Goal: Navigation & Orientation: Find specific page/section

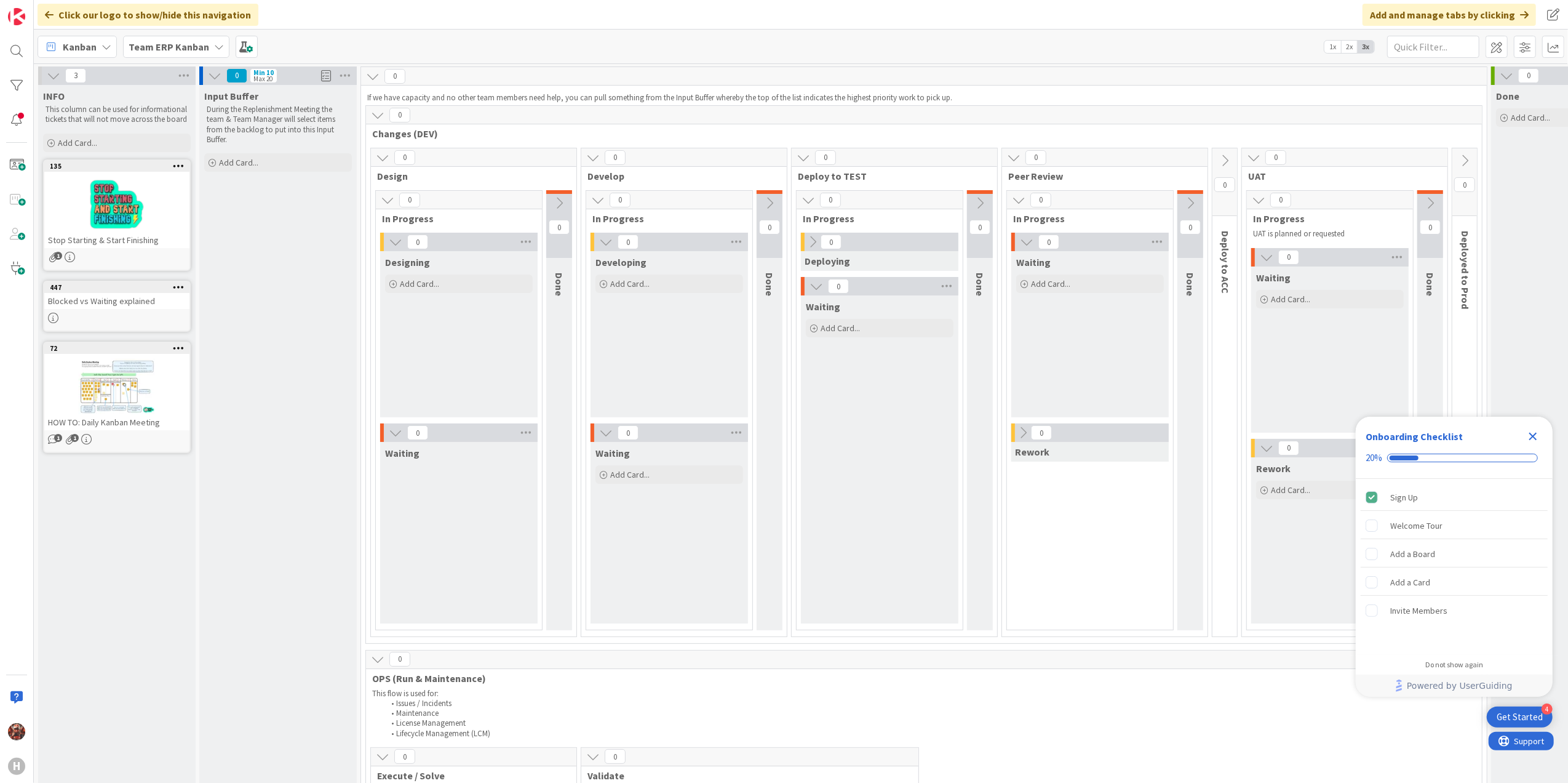
click at [97, 43] on div "Kanban" at bounding box center [77, 47] width 79 height 22
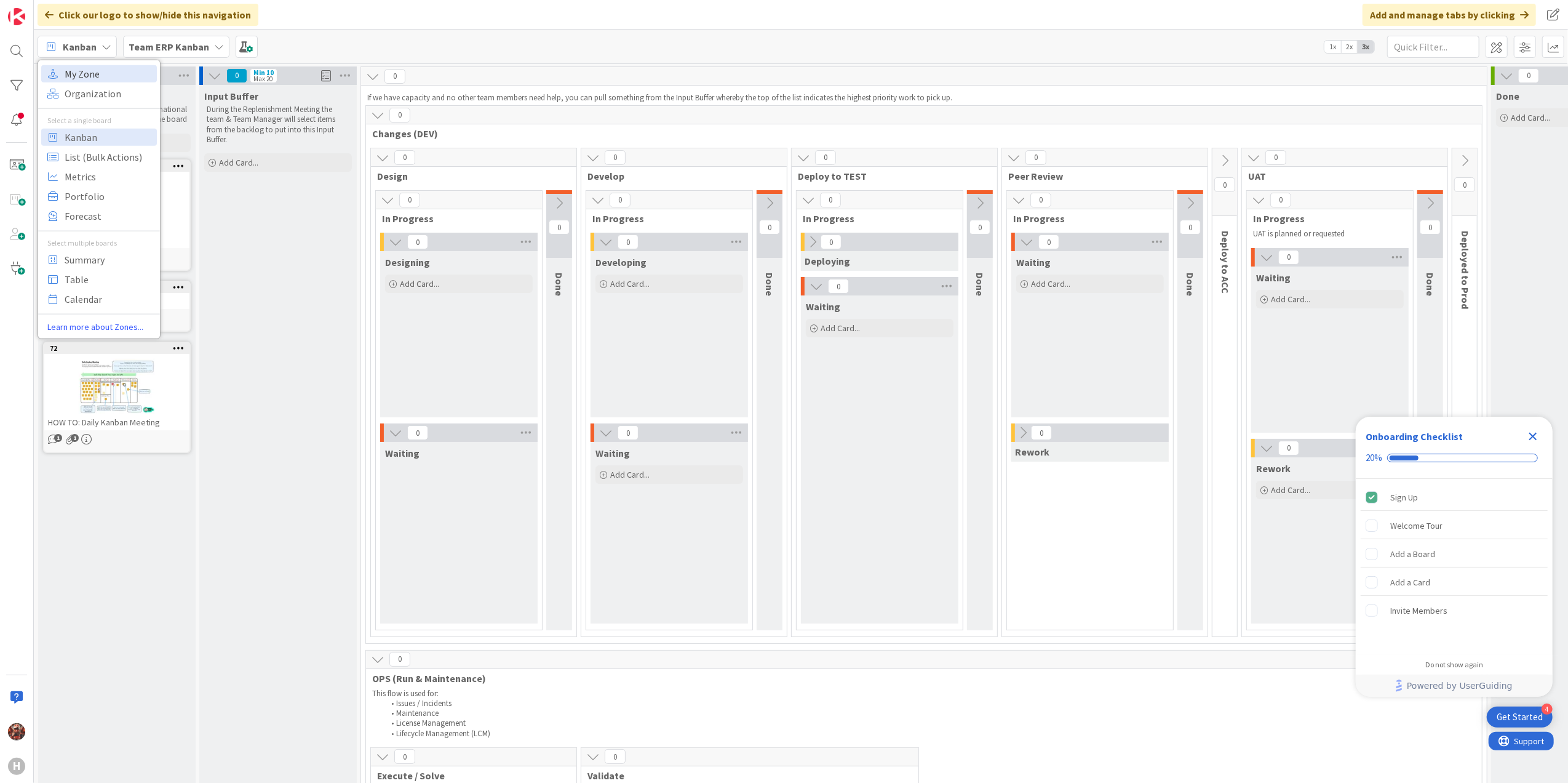
click at [78, 78] on span "My Zone" at bounding box center [109, 73] width 89 height 18
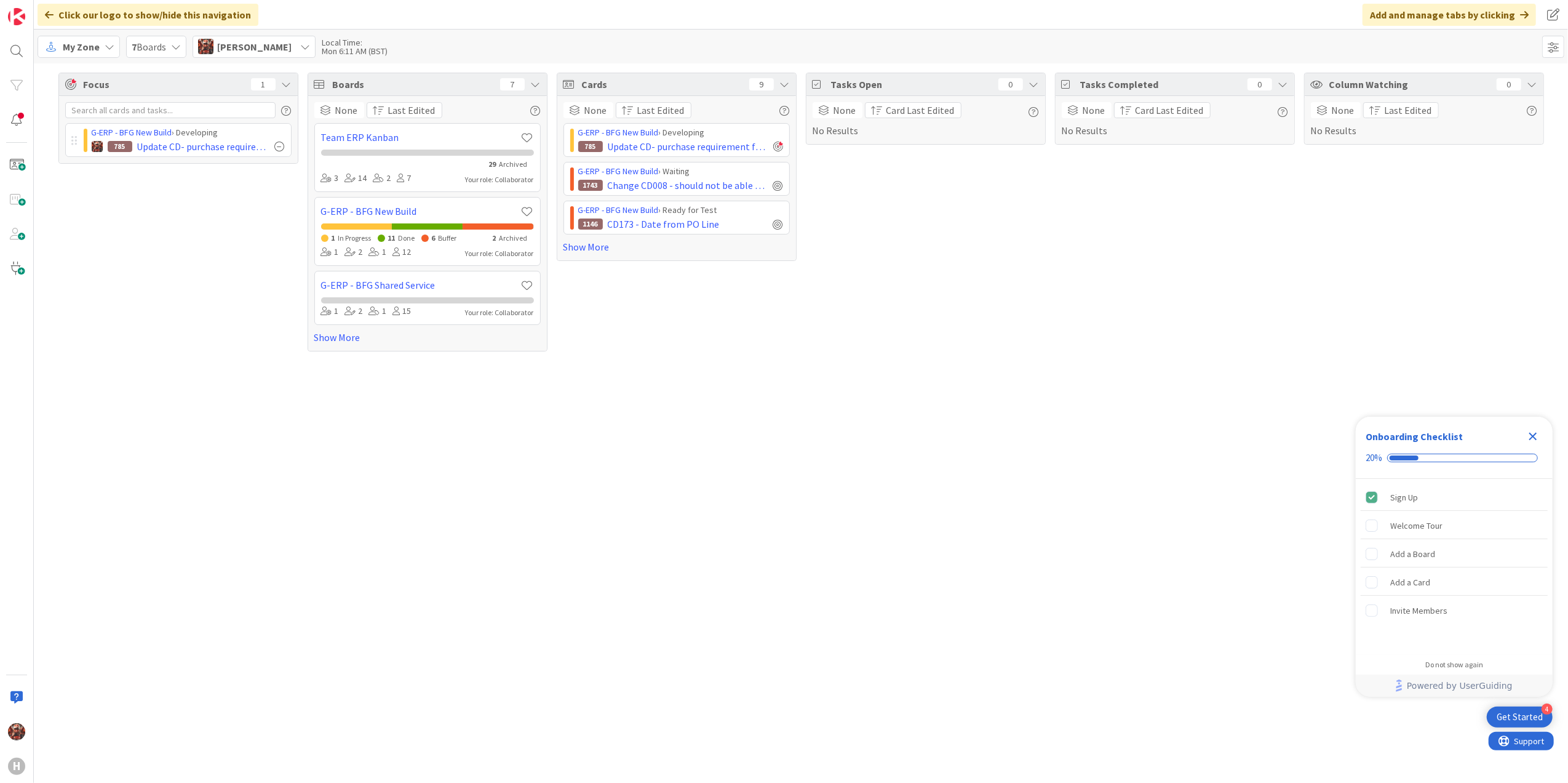
click at [1533, 435] on icon "Close Checklist" at bounding box center [1533, 436] width 8 height 8
click at [583, 249] on link "Show More" at bounding box center [677, 247] width 226 height 15
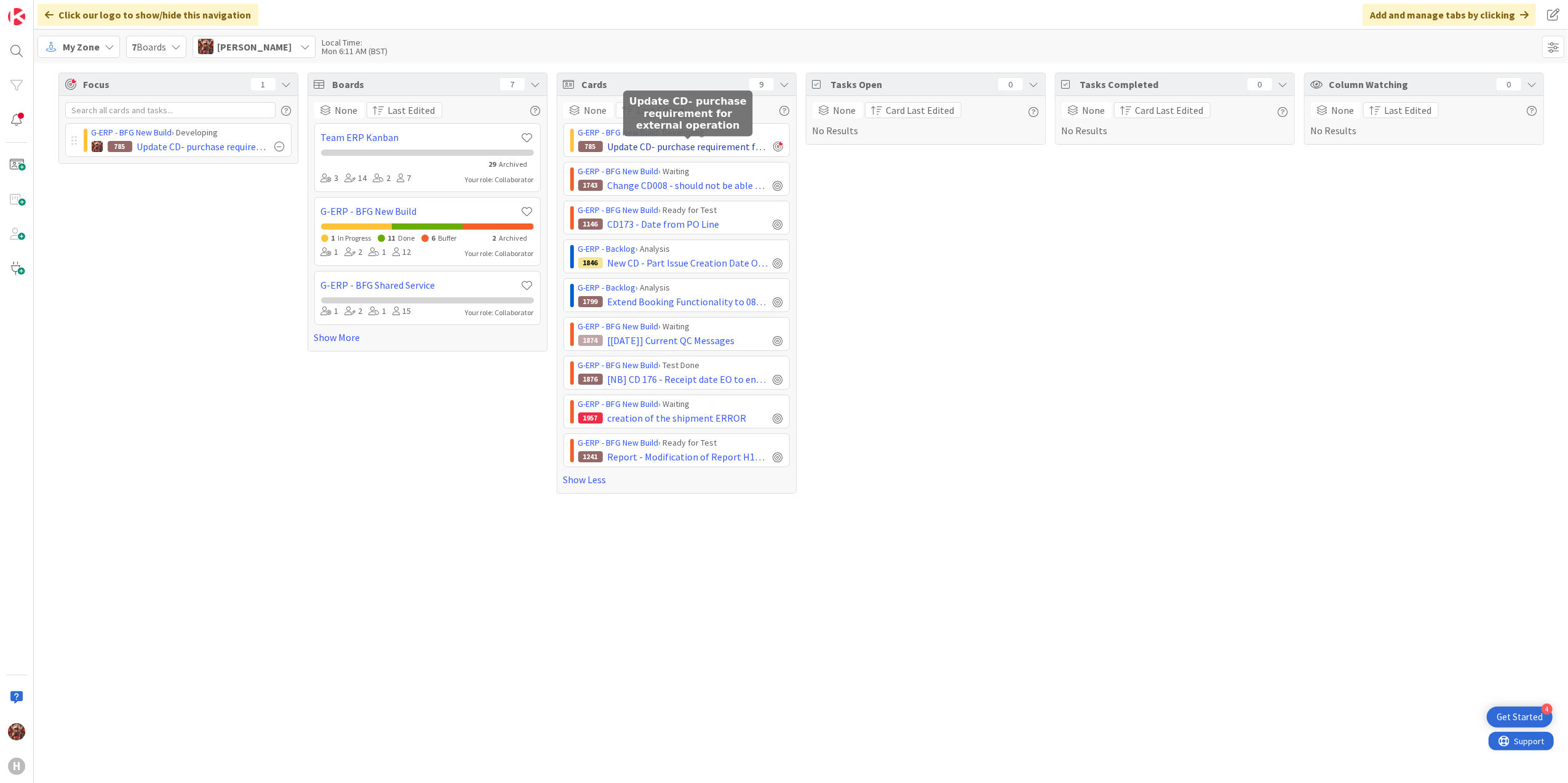
click at [639, 151] on span "Update CD- purchase requirement for external operation" at bounding box center [688, 146] width 161 height 15
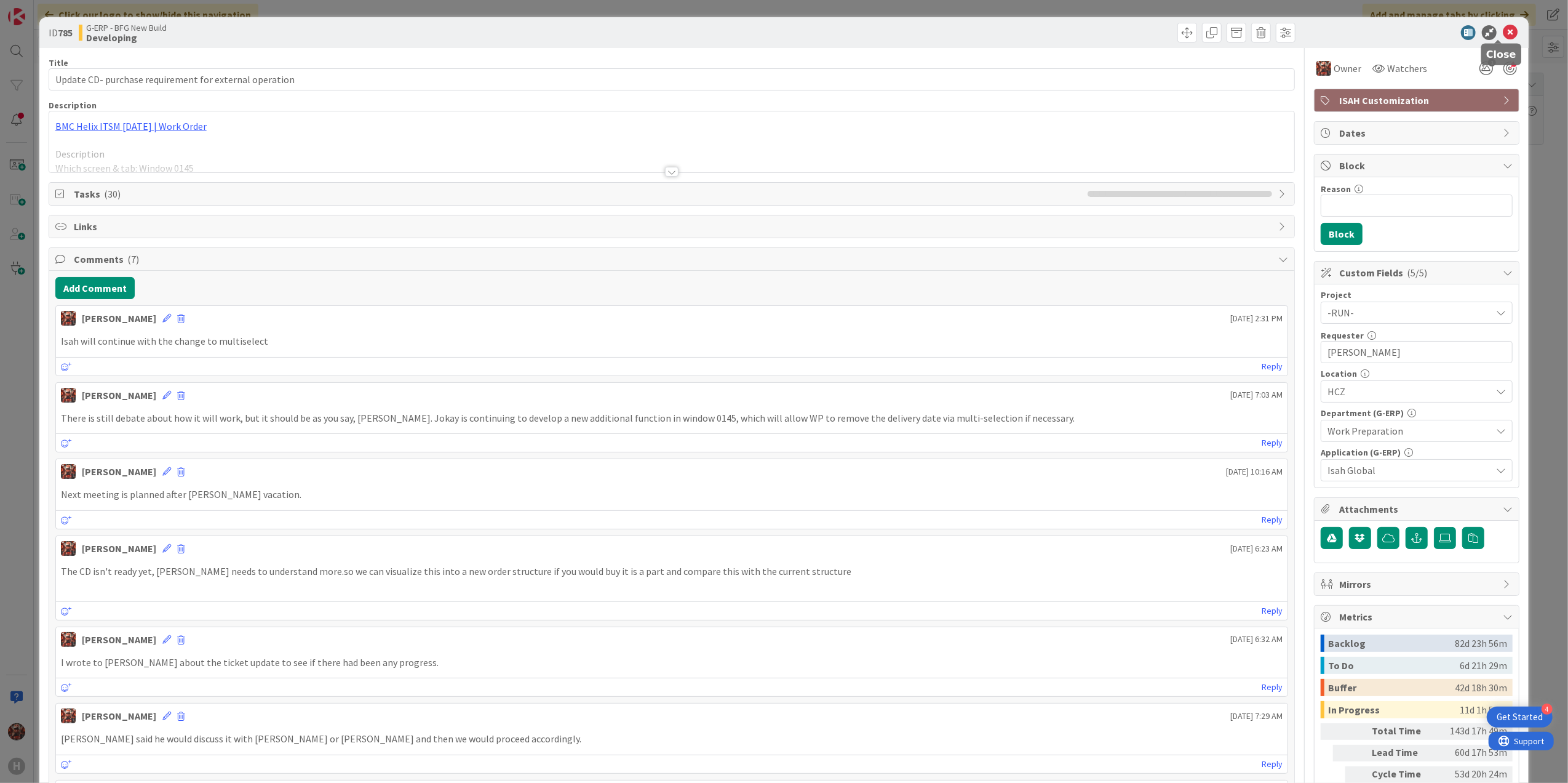
click at [1503, 28] on icon at bounding box center [1510, 32] width 15 height 15
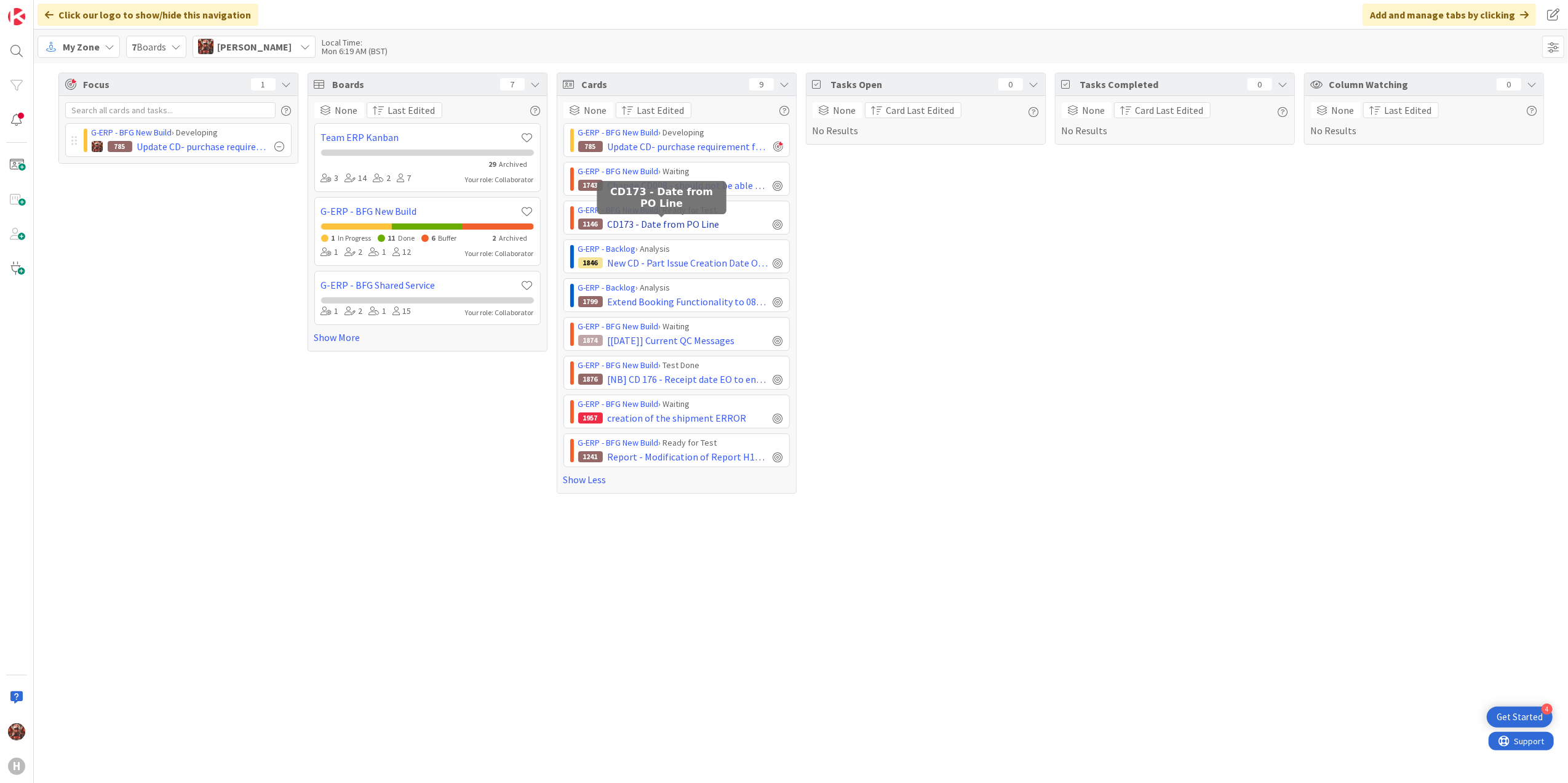
click at [662, 227] on span "CD173 - Date from PO Line" at bounding box center [664, 224] width 112 height 15
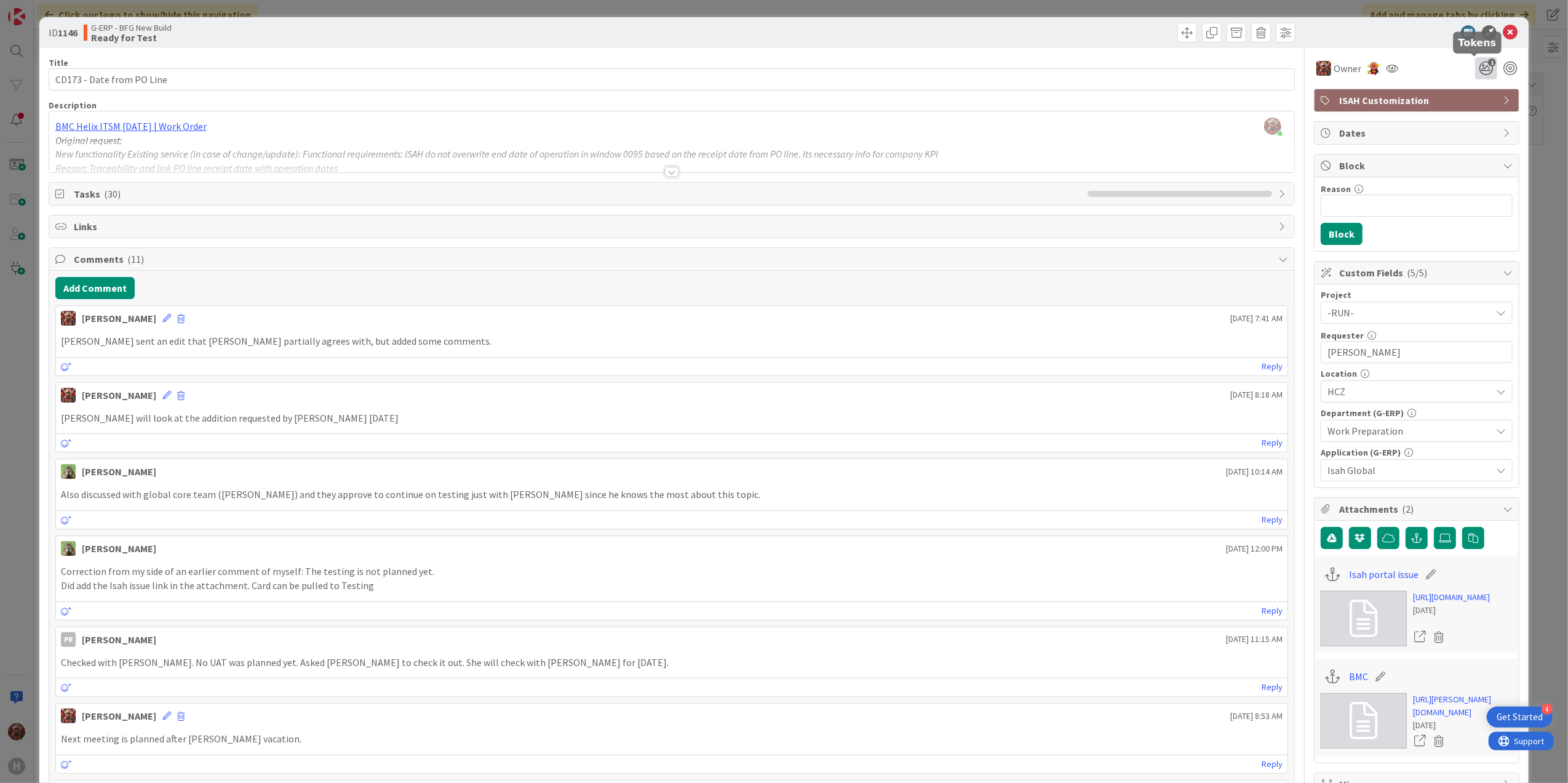
click at [1475, 68] on icon "1" at bounding box center [1486, 68] width 22 height 22
click at [1503, 35] on icon at bounding box center [1510, 32] width 15 height 15
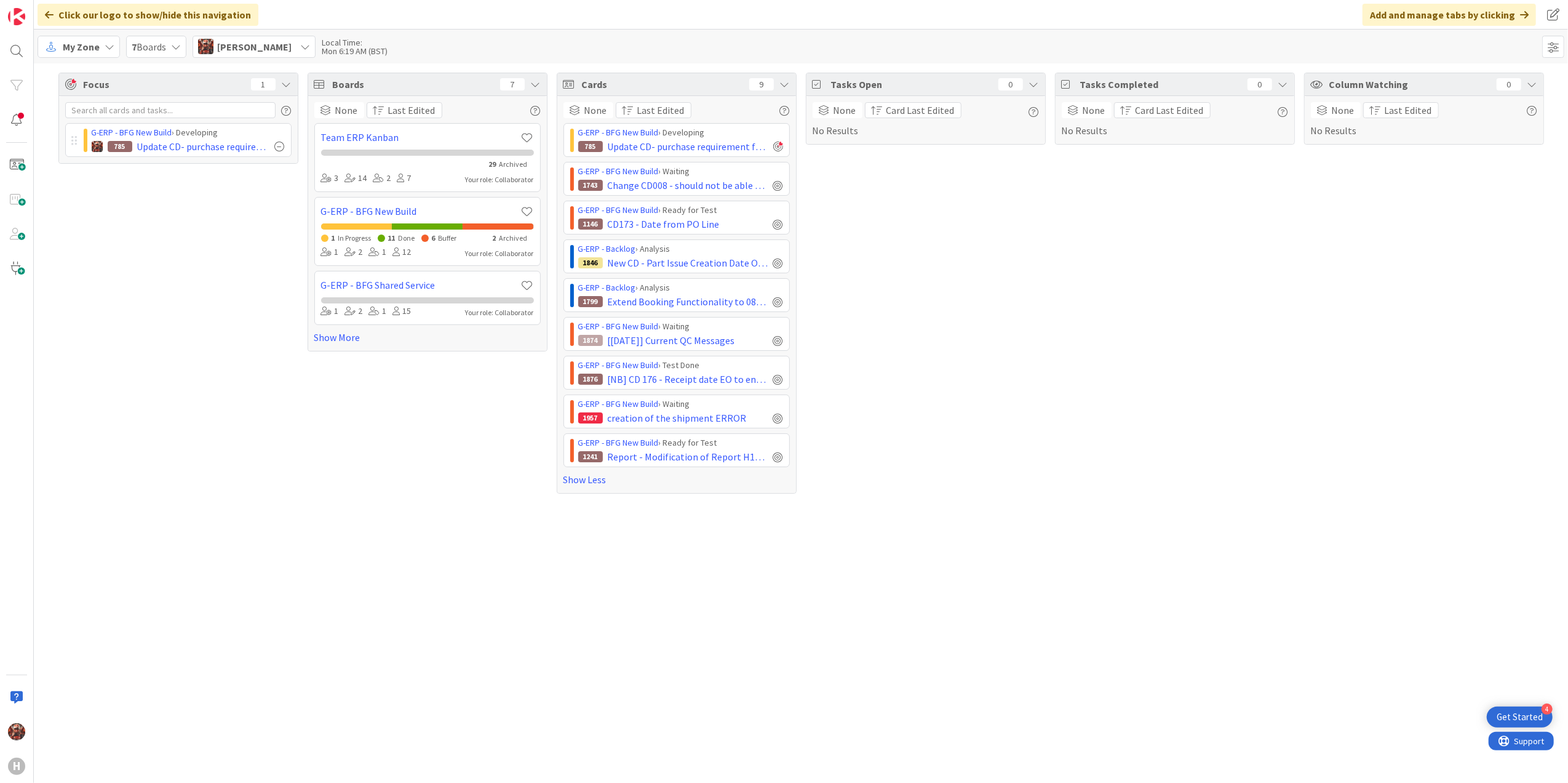
click at [91, 42] on span "My Zone" at bounding box center [81, 47] width 37 height 15
click at [92, 131] on span "Kanban" at bounding box center [109, 136] width 89 height 18
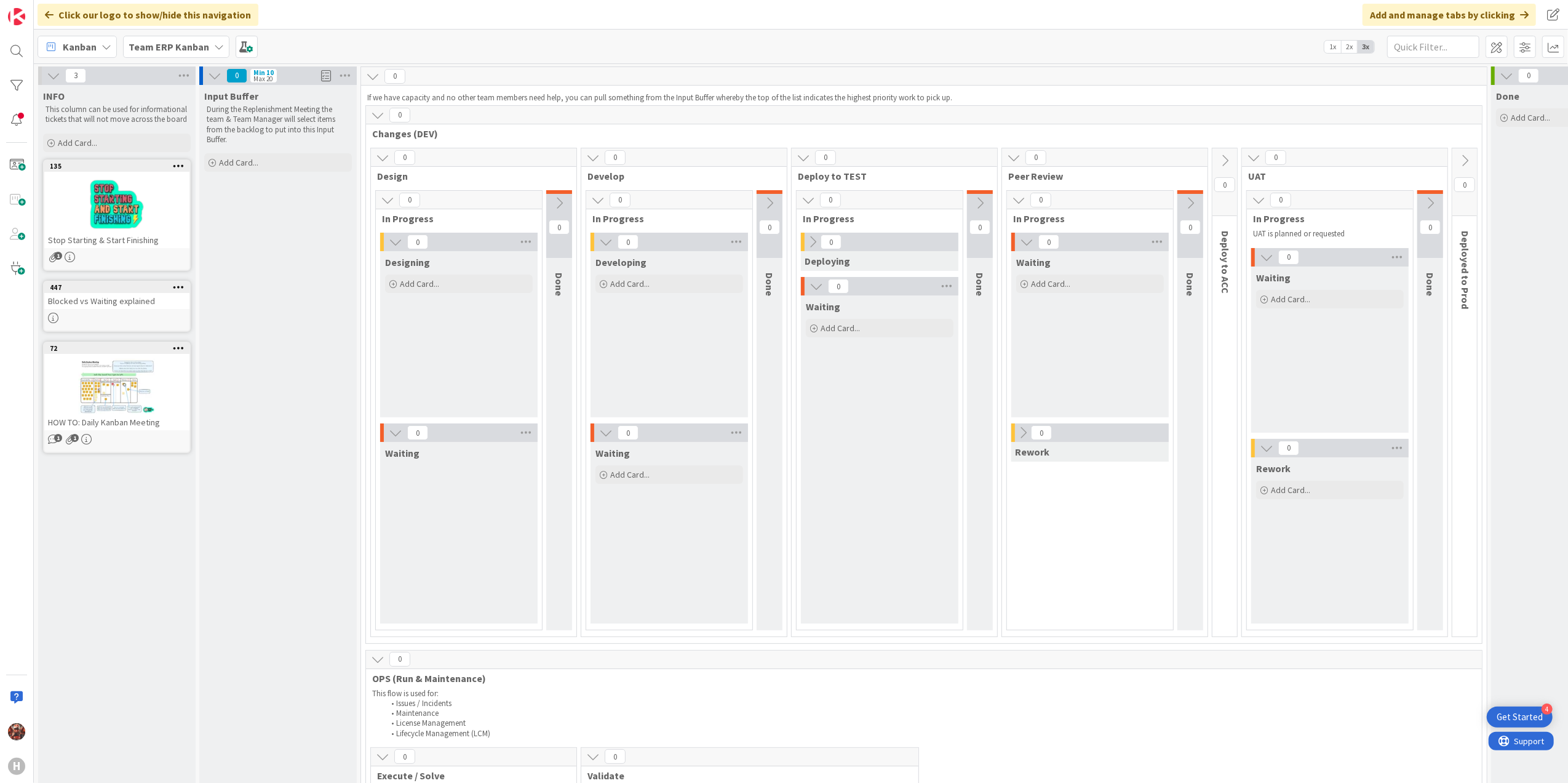
click at [144, 45] on b "Team ERP Kanban" at bounding box center [169, 46] width 81 height 12
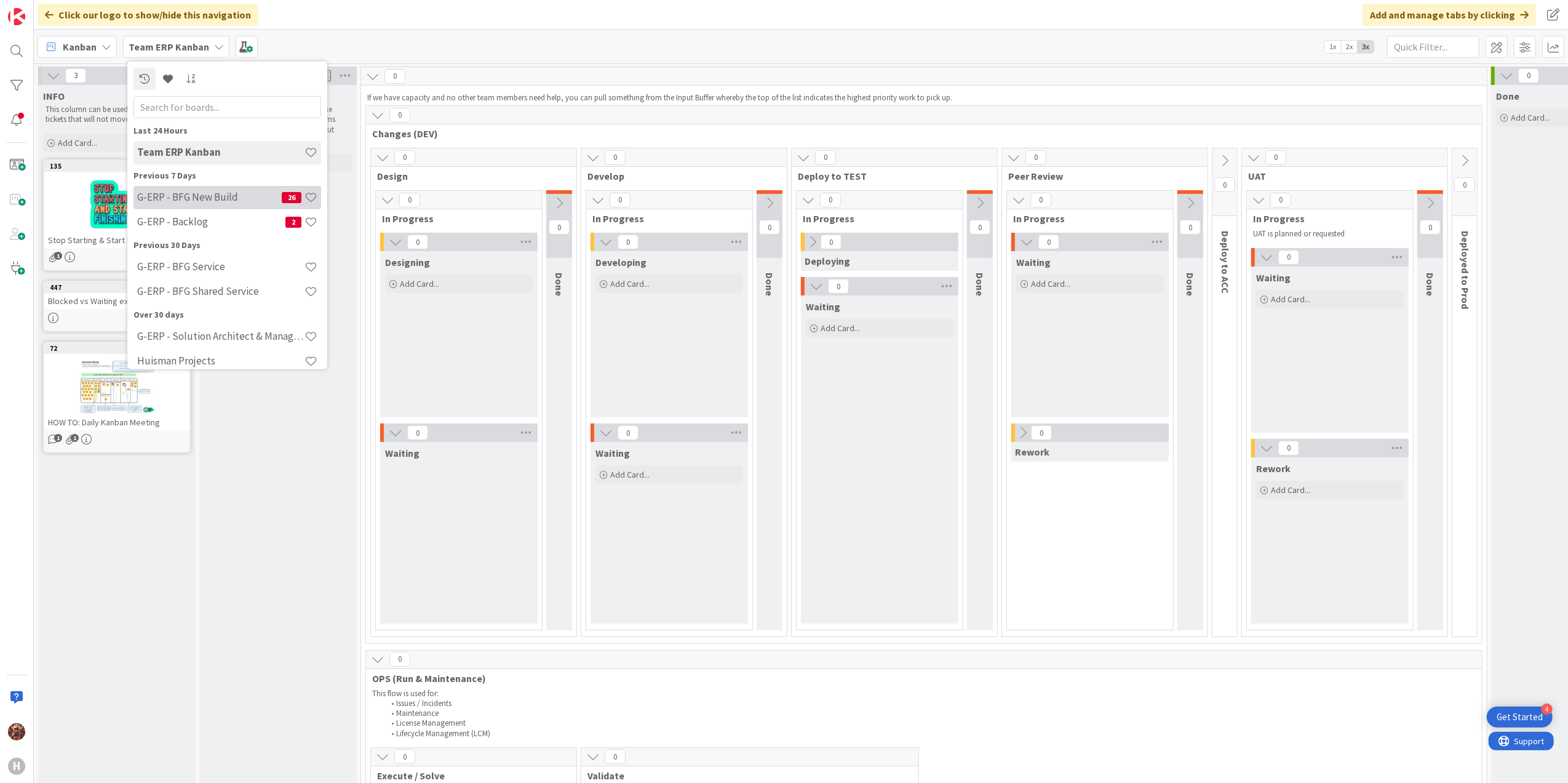
click at [208, 195] on h4 "G-ERP - BFG New Build" at bounding box center [209, 197] width 145 height 12
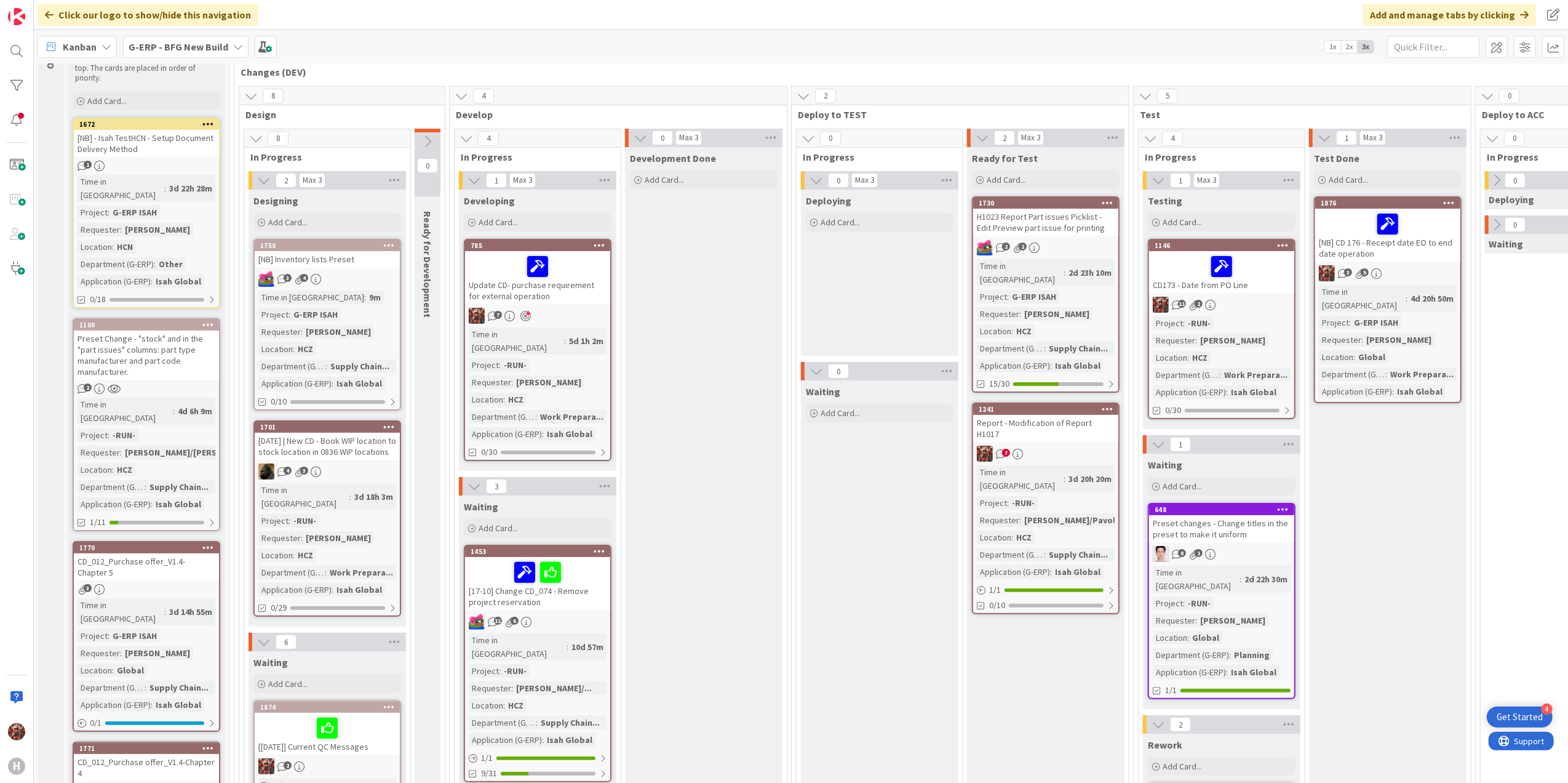
scroll to position [82, 0]
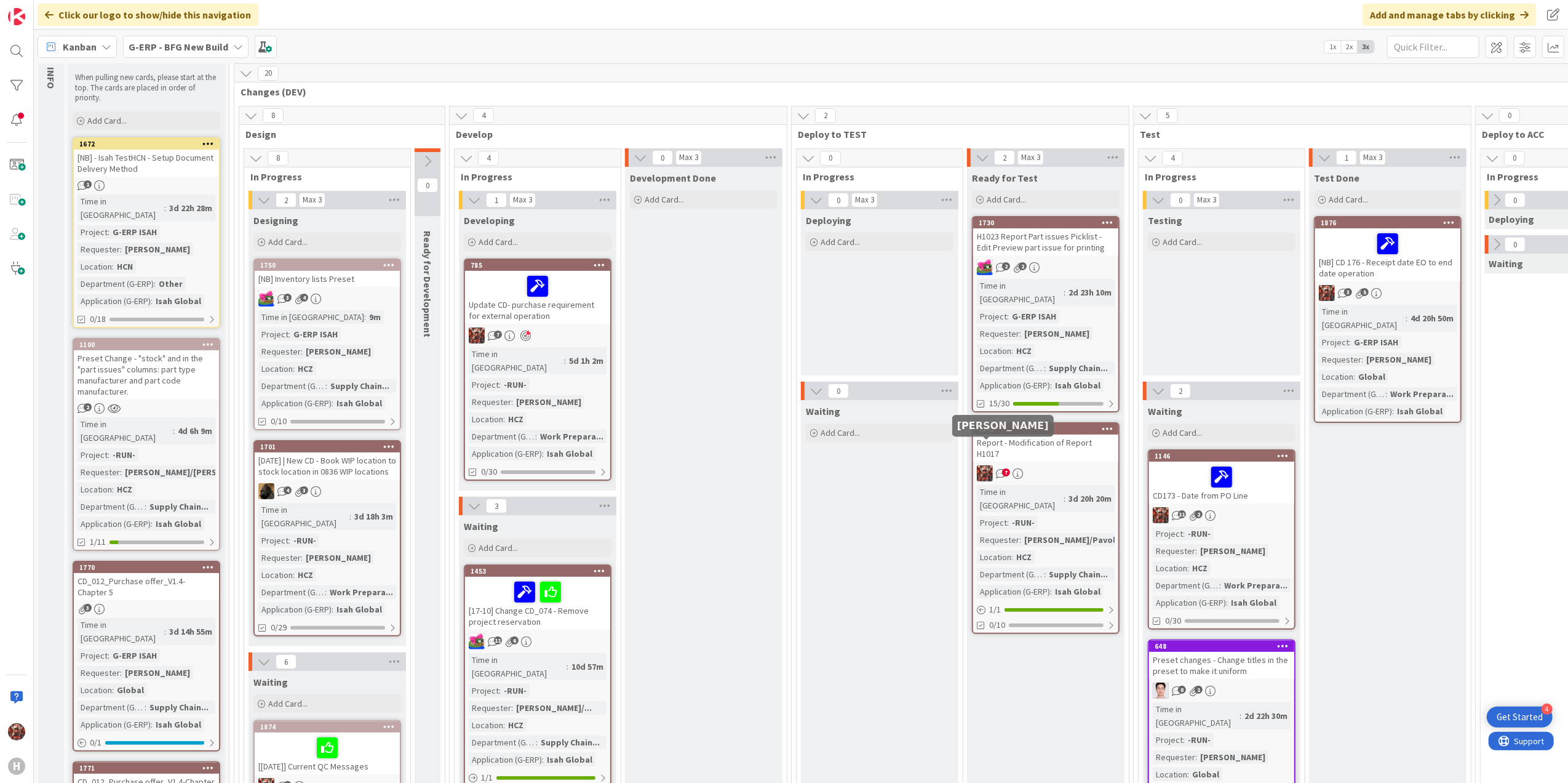
click at [1006, 469] on span "7" at bounding box center [1006, 472] width 8 height 8
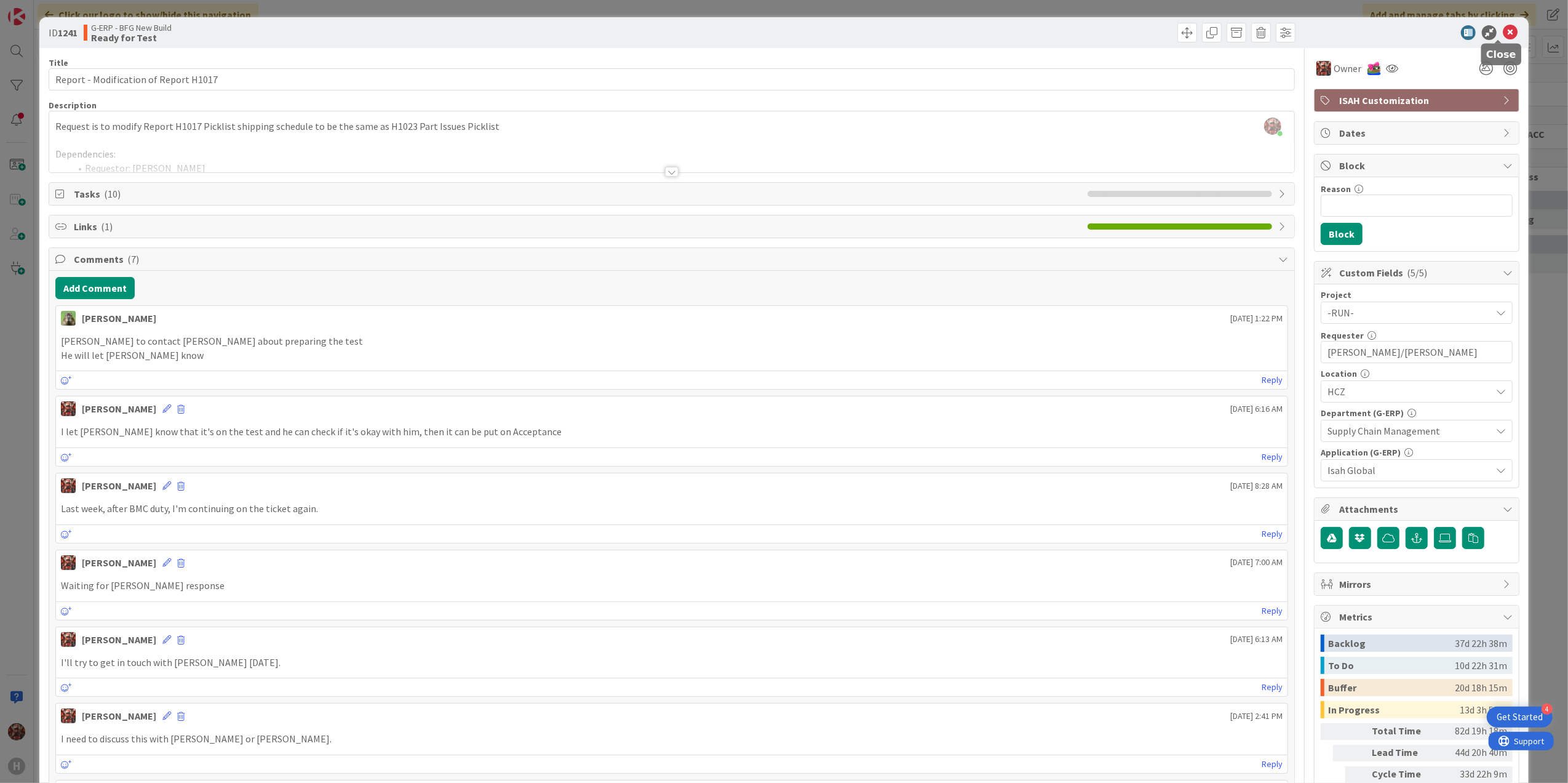
click at [1503, 29] on icon at bounding box center [1510, 32] width 15 height 15
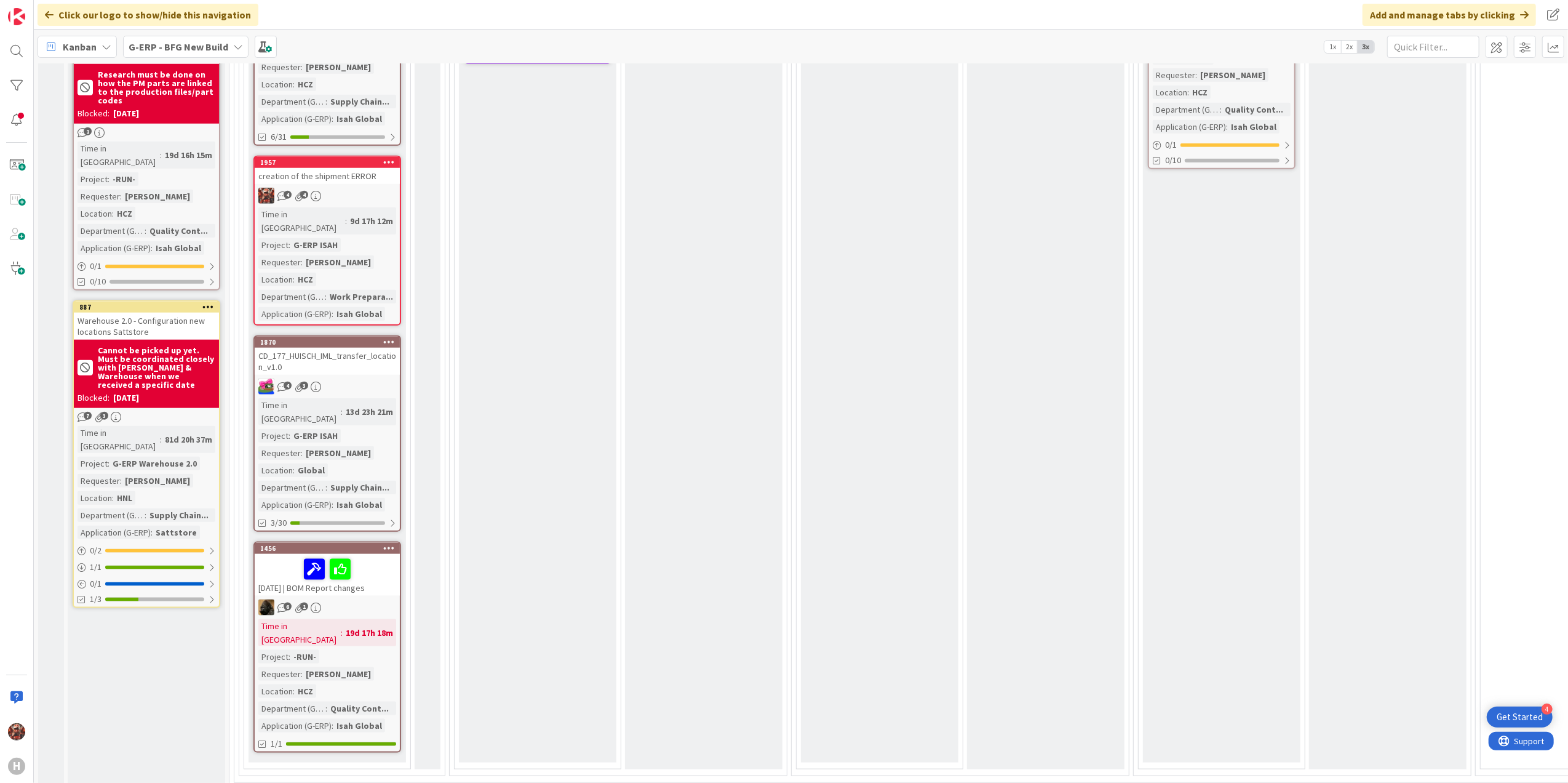
scroll to position [1149, 0]
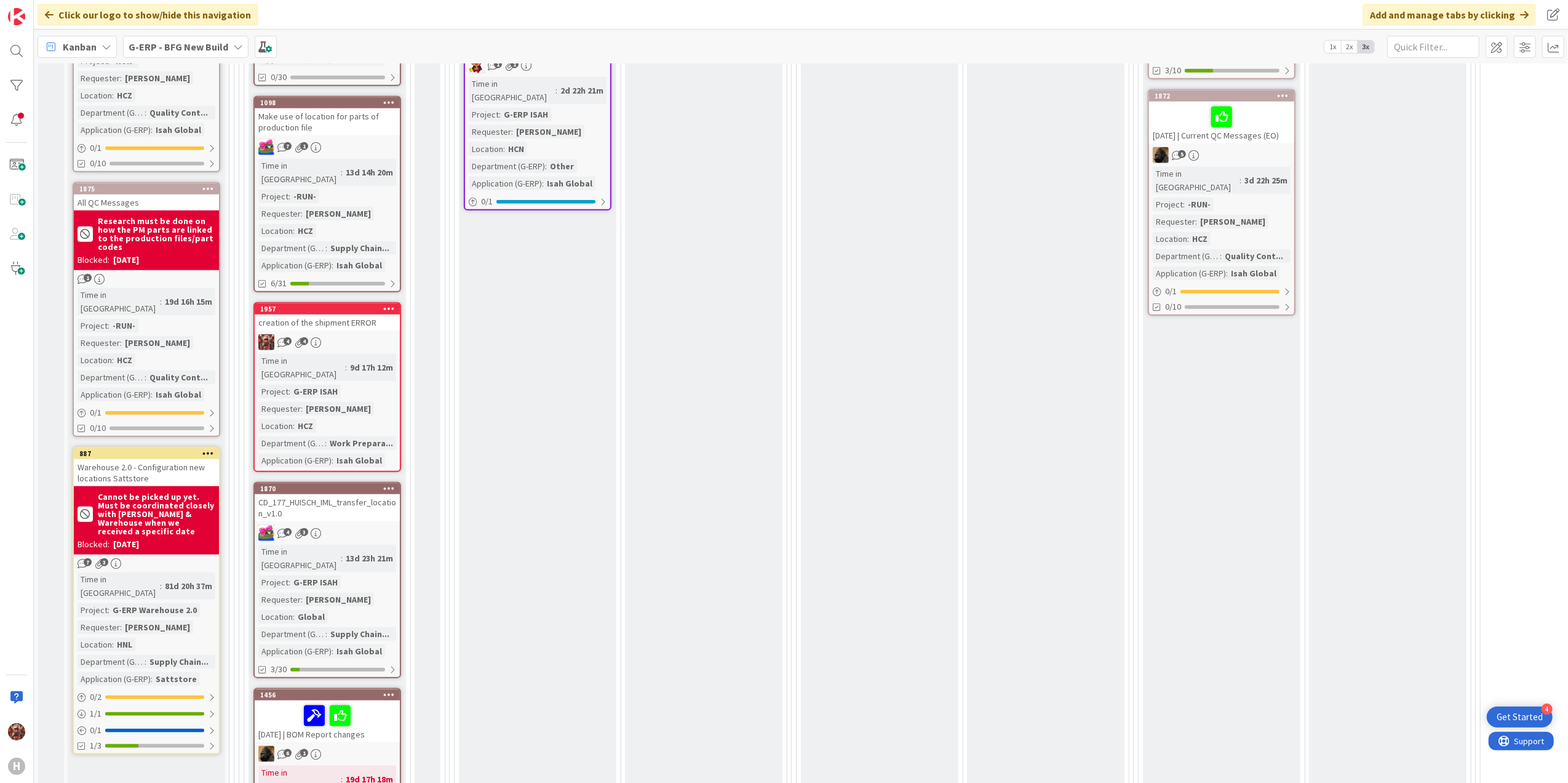
click at [320, 314] on div "creation of the shipment ERROR" at bounding box center [327, 322] width 145 height 16
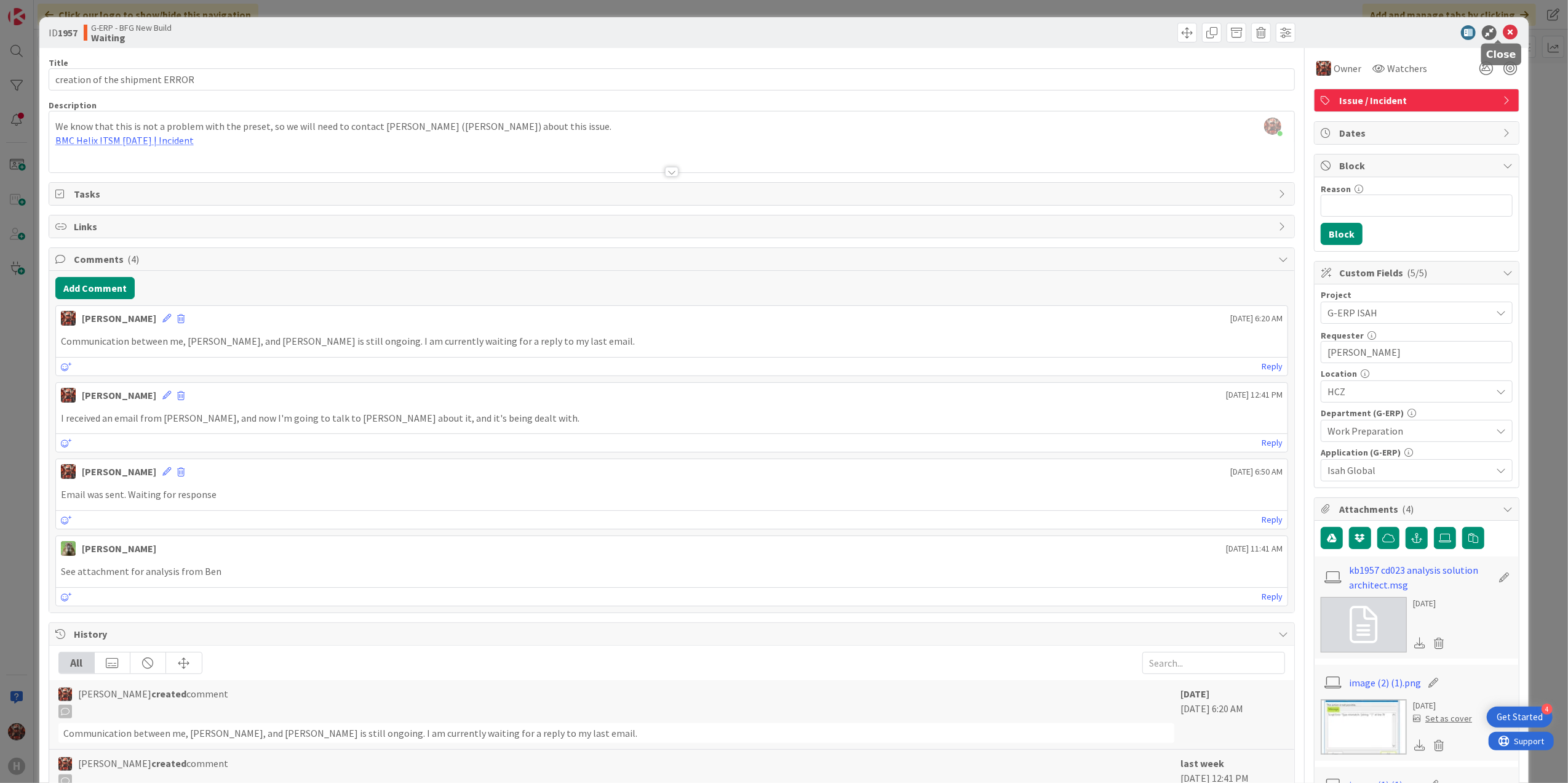
click at [1503, 26] on icon at bounding box center [1510, 32] width 15 height 15
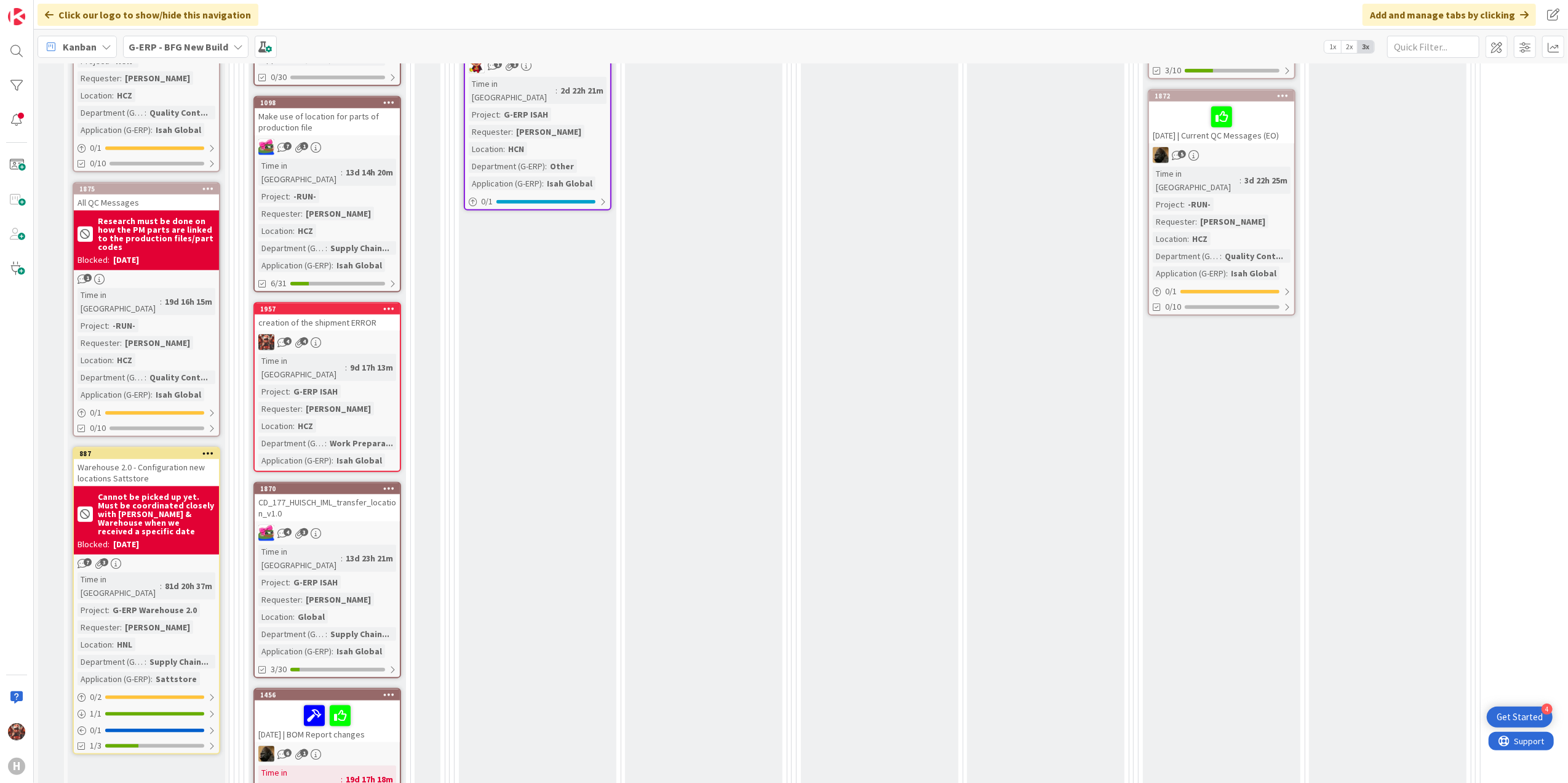
click at [346, 314] on div "creation of the shipment ERROR" at bounding box center [327, 322] width 145 height 16
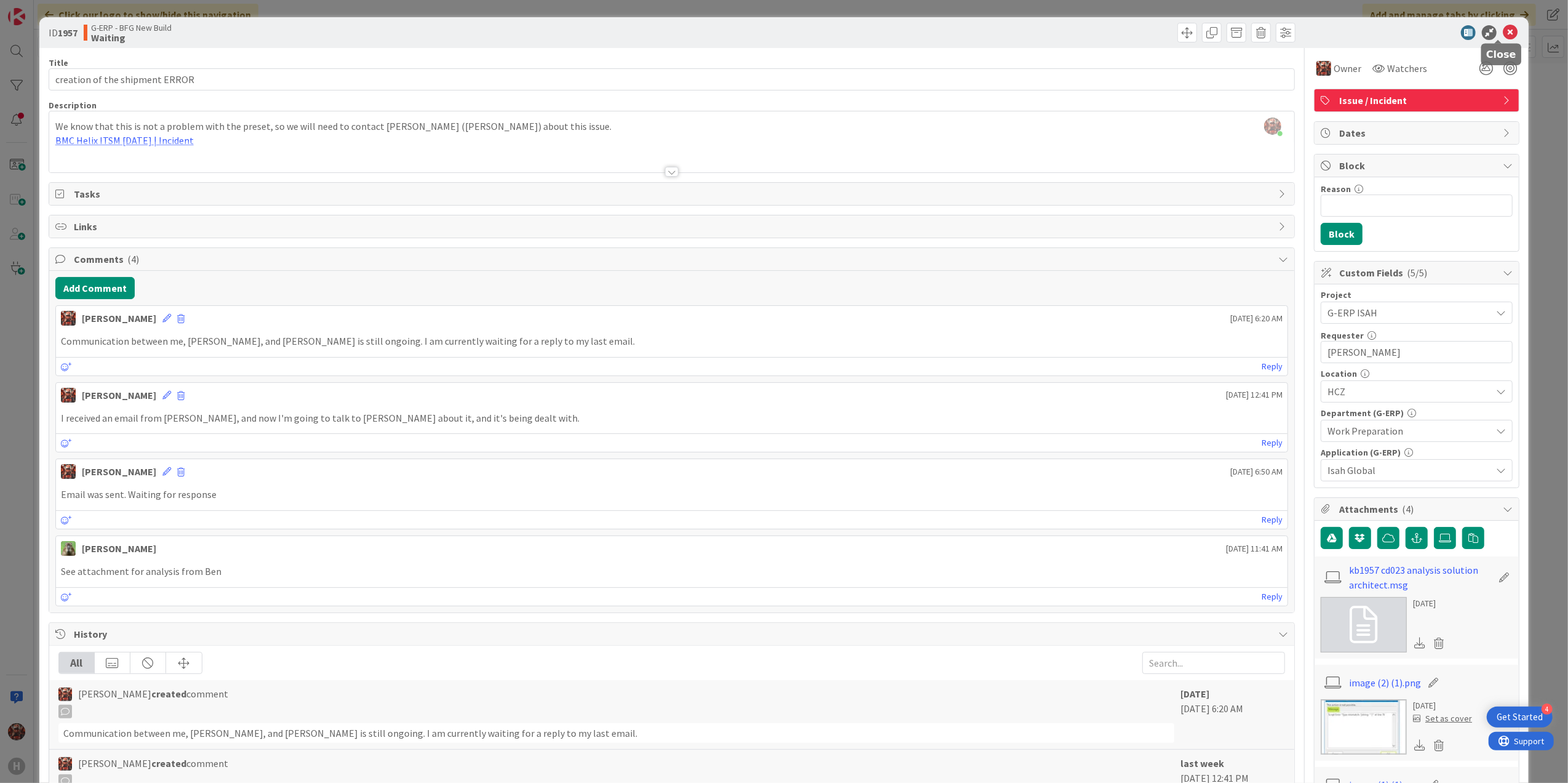
click at [1503, 28] on icon at bounding box center [1510, 32] width 15 height 15
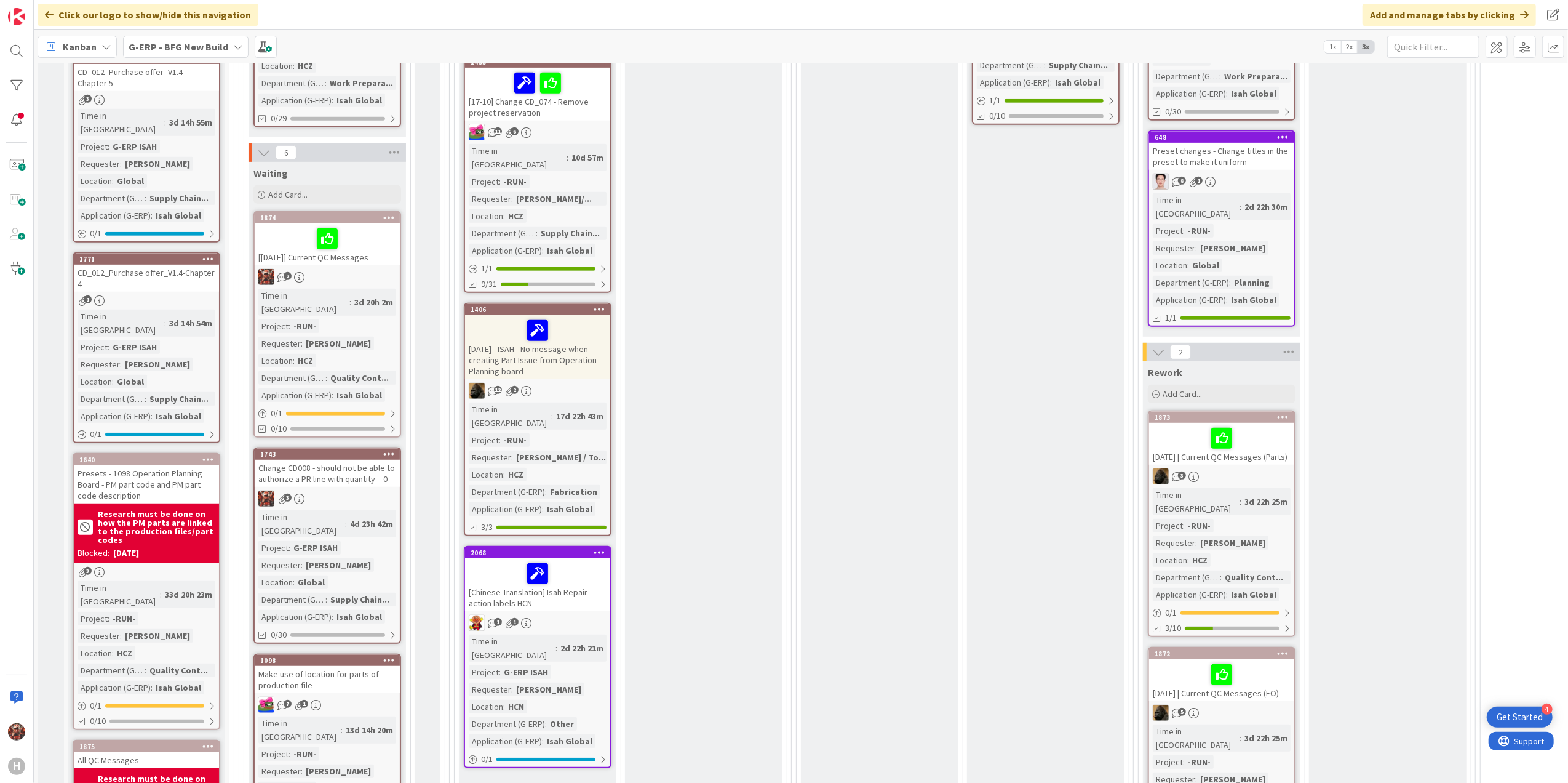
scroll to position [164, 0]
